Goal: Task Accomplishment & Management: Complete application form

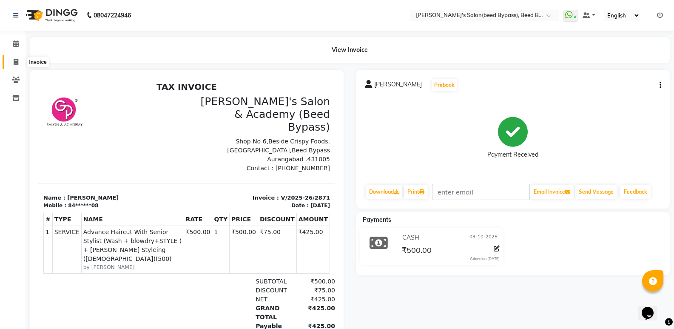
click at [15, 62] on icon at bounding box center [16, 62] width 5 height 6
select select "service"
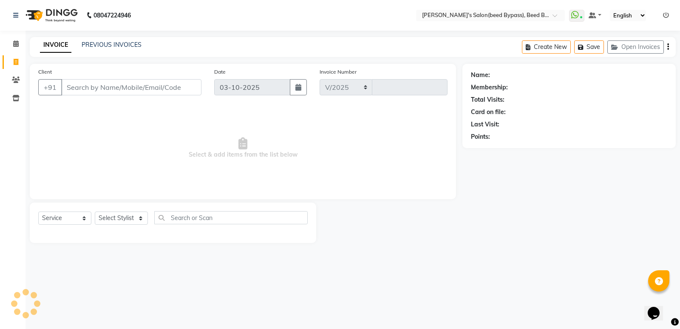
select select "4176"
type input "2872"
click at [148, 93] on input "Client" at bounding box center [131, 87] width 140 height 16
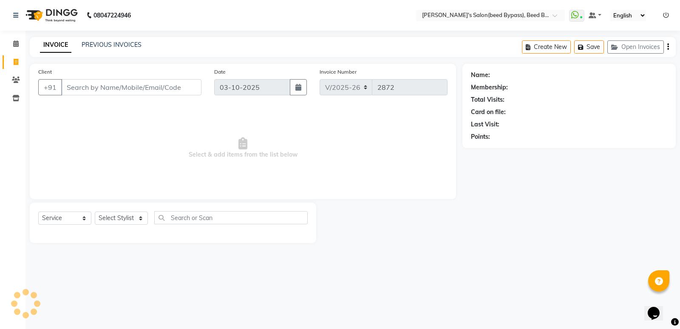
drag, startPoint x: 148, startPoint y: 93, endPoint x: 154, endPoint y: 89, distance: 7.4
click at [149, 92] on input "Client" at bounding box center [131, 87] width 140 height 16
click at [154, 89] on input "Client" at bounding box center [131, 87] width 140 height 16
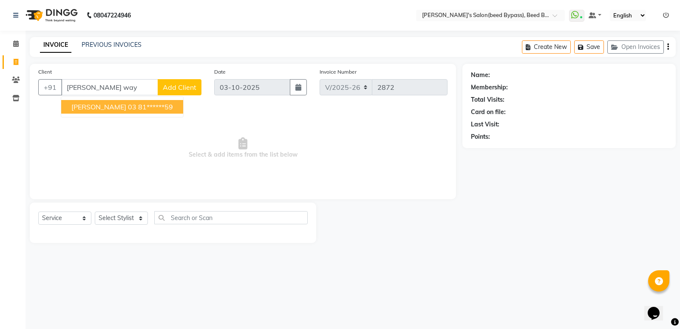
click at [153, 109] on ngb-highlight "81******59" at bounding box center [155, 106] width 35 height 9
type input "81******59"
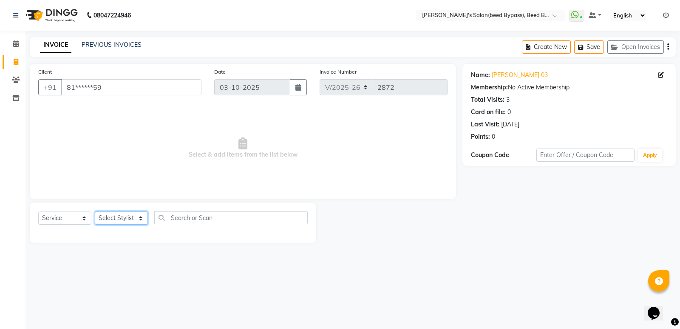
click at [112, 220] on select "Select Stylist [PERSON_NAME] manager [PERSON_NAME] V sagar [PERSON_NAME] [PERSO…" at bounding box center [121, 217] width 53 height 13
select select "22808"
click at [95, 211] on select "Select Stylist [PERSON_NAME] manager [PERSON_NAME] V sagar [PERSON_NAME] [PERSO…" at bounding box center [121, 217] width 53 height 13
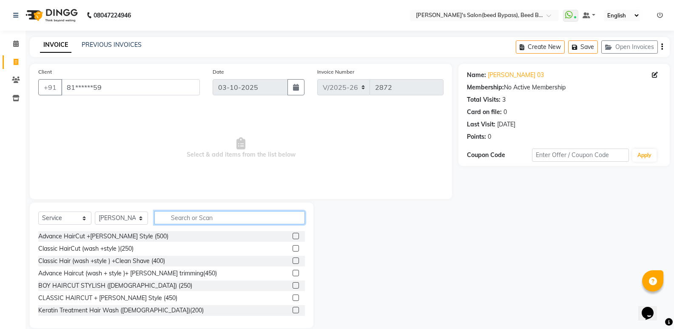
click at [204, 221] on input "text" at bounding box center [229, 217] width 150 height 13
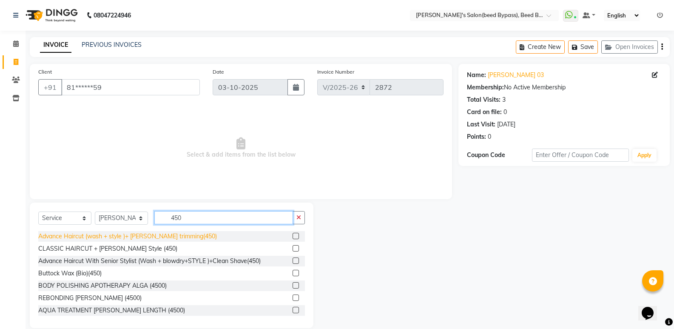
type input "450"
click at [176, 236] on div "Advance Haircut (wash + style )+ [PERSON_NAME] trimming(450)" at bounding box center [127, 236] width 179 height 9
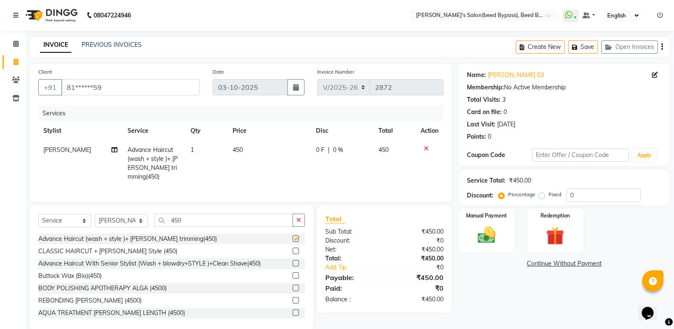
checkbox input "false"
click at [198, 217] on input "450" at bounding box center [223, 219] width 139 height 13
type input "4"
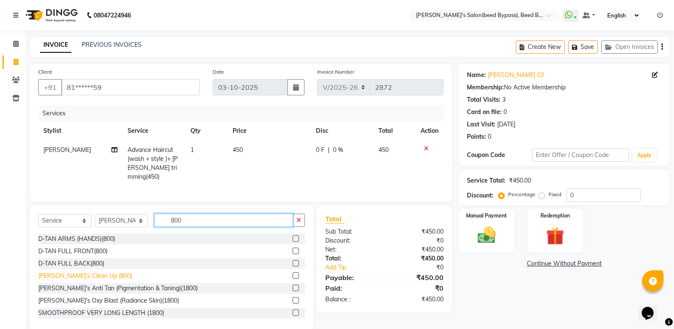
type input "800"
click at [97, 273] on div "[PERSON_NAME]'s Clean Up (800)" at bounding box center [85, 275] width 94 height 9
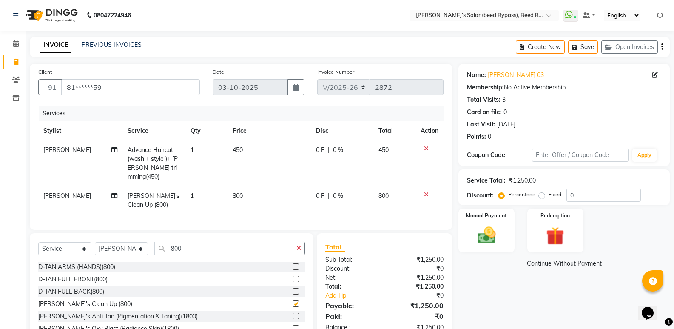
checkbox input "false"
click at [192, 247] on input "800" at bounding box center [223, 247] width 139 height 13
type input "8"
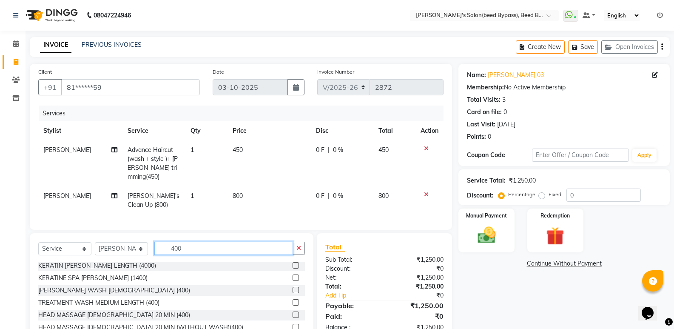
scroll to position [40, 0]
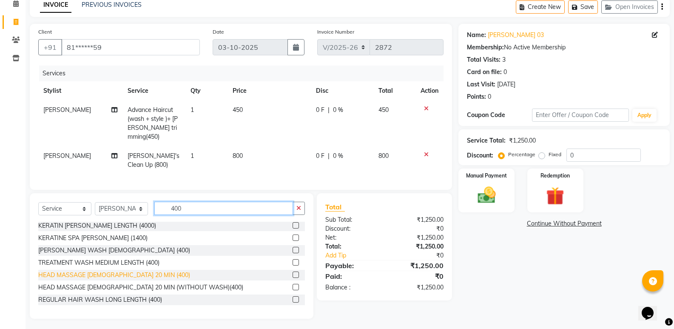
type input "400"
click at [110, 270] on div "HEAD MASSAGE [DEMOGRAPHIC_DATA] 20 MIN (400)" at bounding box center [114, 274] width 152 height 9
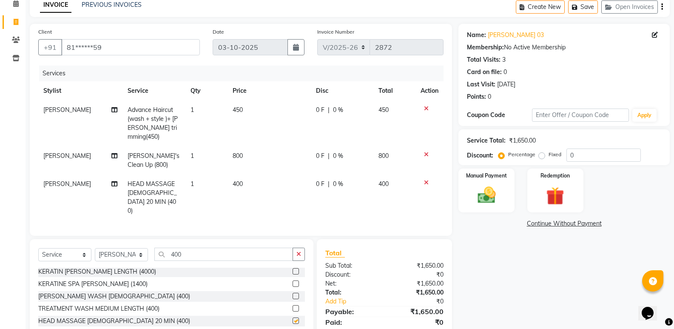
checkbox input "false"
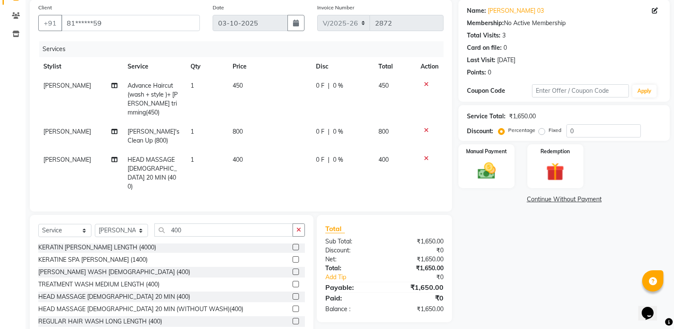
scroll to position [77, 0]
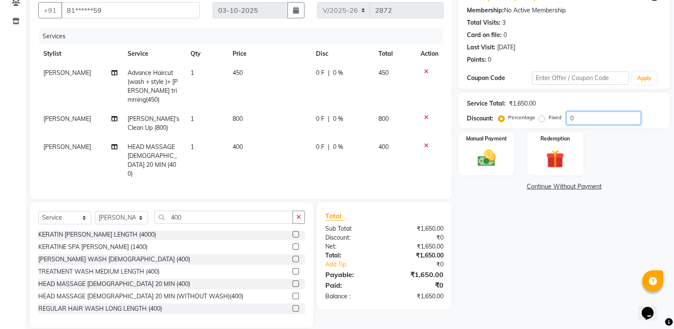
click at [589, 120] on input "0" at bounding box center [603, 117] width 74 height 13
type input "15"
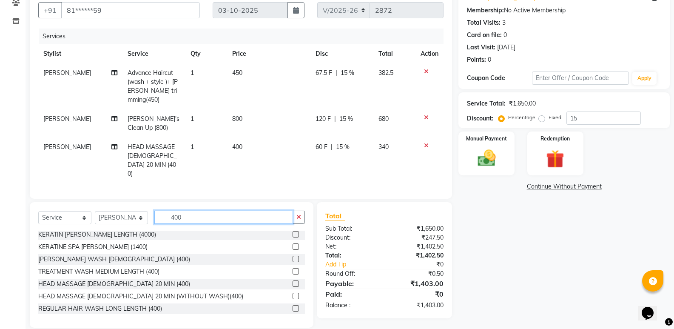
click at [231, 210] on input "400" at bounding box center [223, 216] width 139 height 13
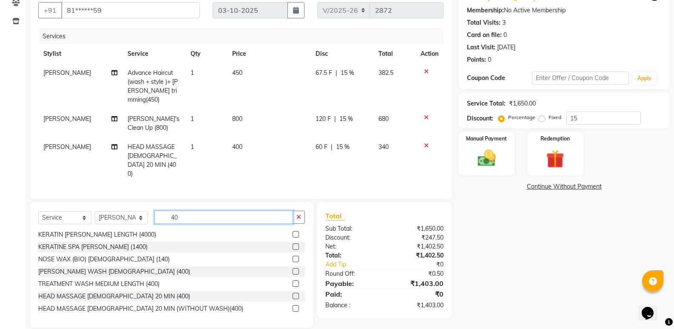
type input "4"
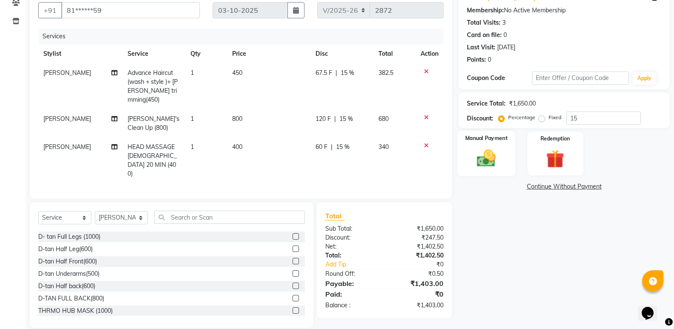
click at [484, 161] on img at bounding box center [486, 158] width 30 height 22
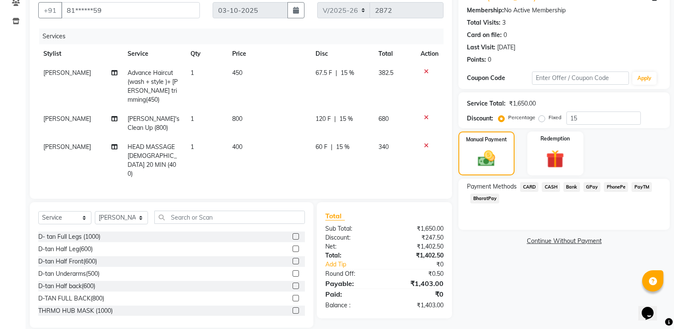
click at [613, 184] on span "PhonePe" at bounding box center [616, 187] width 24 height 10
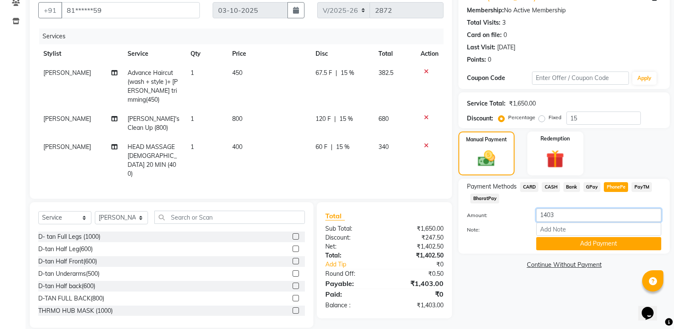
click at [582, 215] on input "1403" at bounding box center [598, 214] width 125 height 13
type input "1400"
click at [579, 245] on button "Add Payment" at bounding box center [598, 243] width 125 height 13
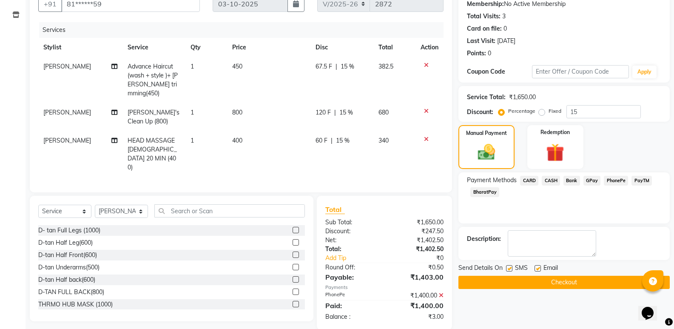
scroll to position [85, 0]
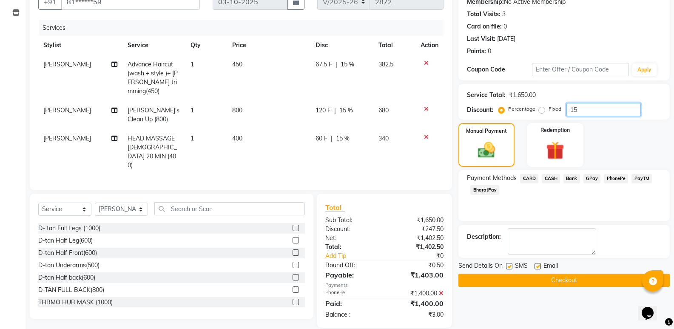
click at [588, 109] on input "15" at bounding box center [603, 109] width 74 height 13
click at [442, 290] on icon at bounding box center [441, 293] width 5 height 6
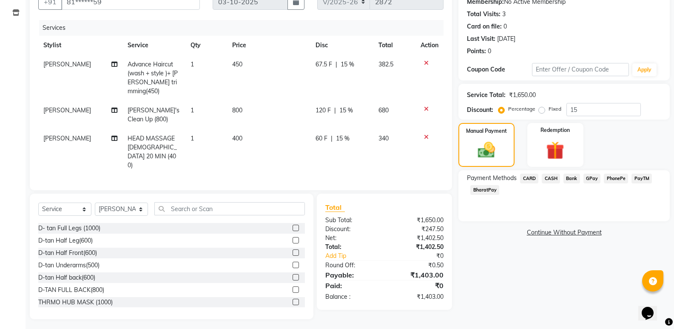
scroll to position [77, 0]
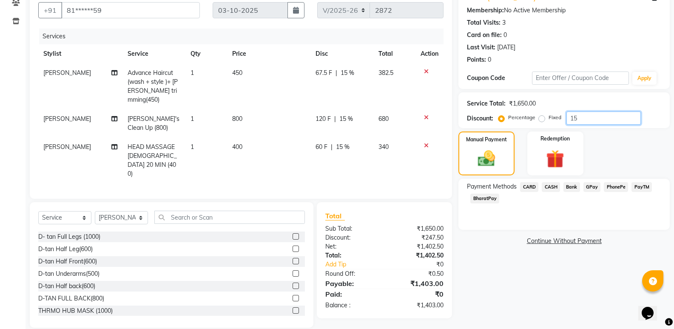
click at [598, 115] on input "15" at bounding box center [603, 117] width 74 height 13
type input "1"
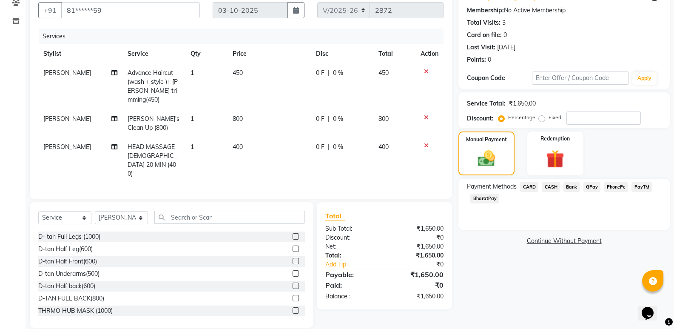
click at [548, 116] on label "Fixed" at bounding box center [554, 118] width 13 height 8
click at [544, 116] on input "Fixed" at bounding box center [543, 117] width 6 height 6
radio input "true"
click at [586, 119] on input "number" at bounding box center [603, 117] width 74 height 13
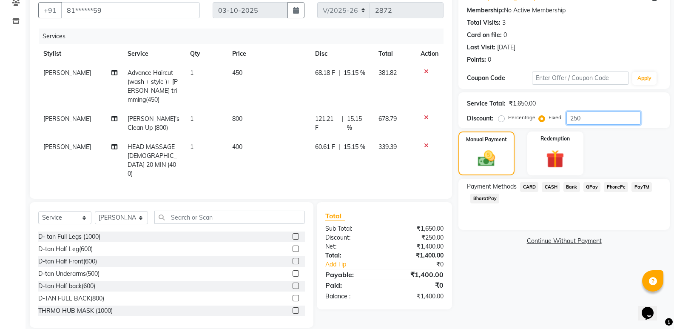
type input "250"
click at [610, 186] on span "PhonePe" at bounding box center [616, 187] width 24 height 10
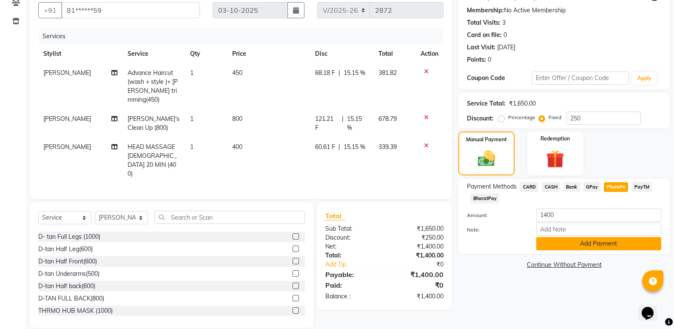
click at [598, 243] on button "Add Payment" at bounding box center [598, 243] width 125 height 13
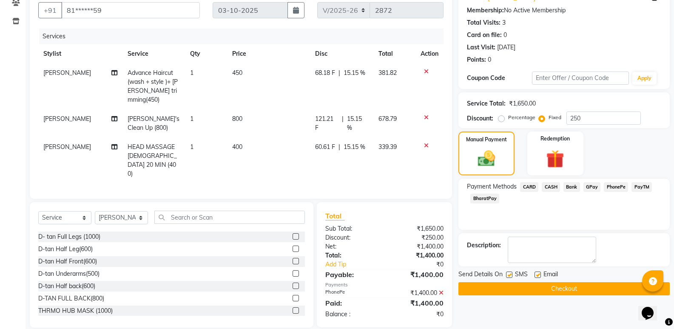
click at [579, 283] on button "Checkout" at bounding box center [563, 288] width 211 height 13
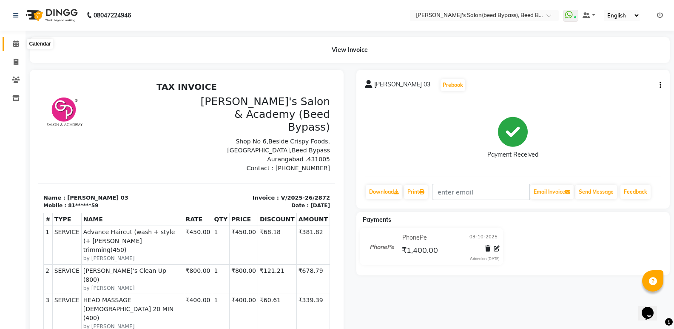
click at [19, 43] on span at bounding box center [16, 44] width 15 height 10
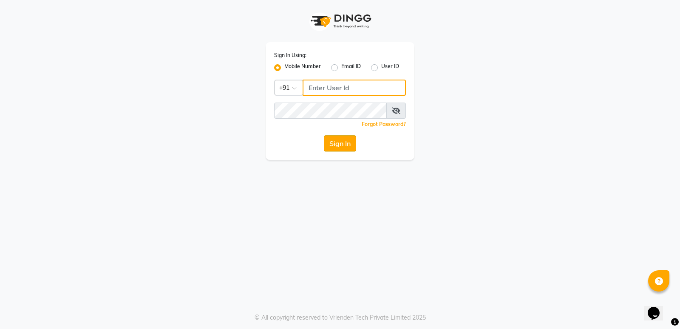
type input "7888039666"
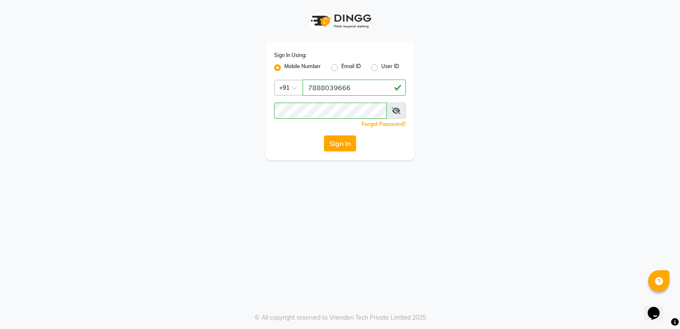
click at [345, 139] on button "Sign In" at bounding box center [340, 143] width 32 height 16
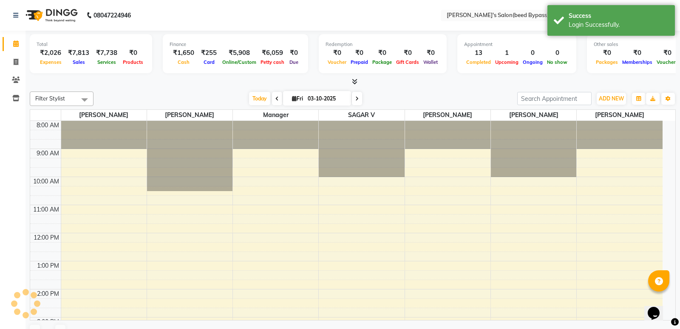
select select "en"
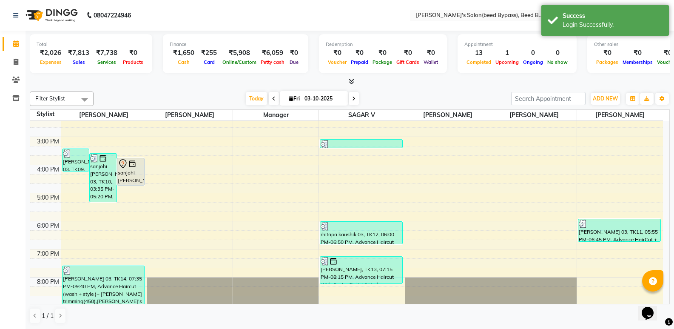
scroll to position [182, 0]
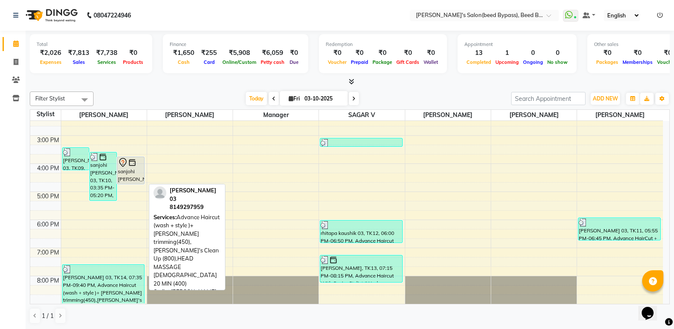
click at [112, 284] on div "[PERSON_NAME] 03, TK14, 07:35 PM-09:40 PM, Advance Haircut (wash + style )+ [PE…" at bounding box center [103, 283] width 82 height 39
select select "3"
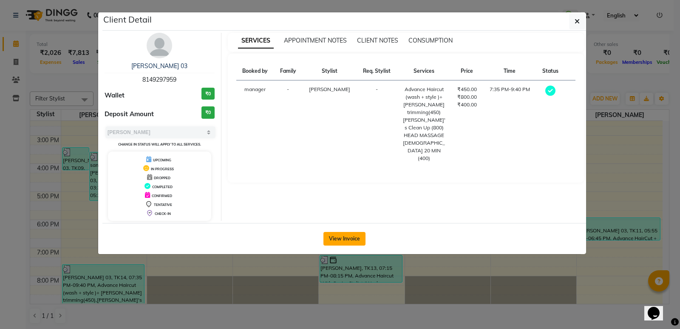
click at [351, 238] on button "View Invoice" at bounding box center [345, 239] width 42 height 14
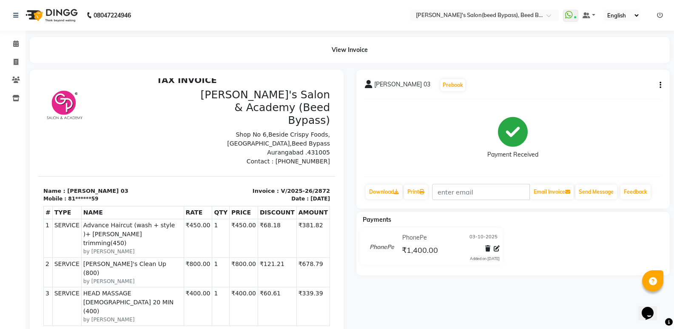
scroll to position [85, 0]
